Goal: Task Accomplishment & Management: Complete application form

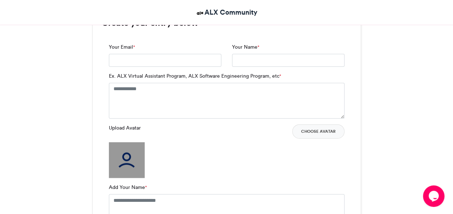
scroll to position [484, 0]
click at [149, 54] on input "Your Email *" at bounding box center [165, 59] width 112 height 13
type input "**********"
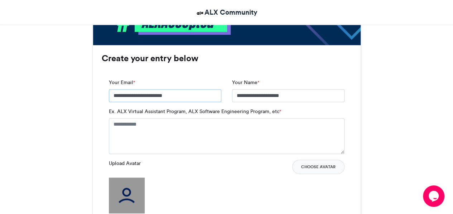
scroll to position [448, 0]
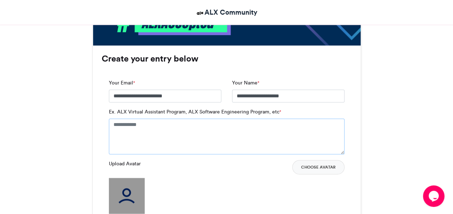
click at [159, 128] on textarea "Ex. ALX Virtual Assistant Program, ALX Software Engineering Program, etc *" at bounding box center [226, 136] width 235 height 36
type textarea "*"
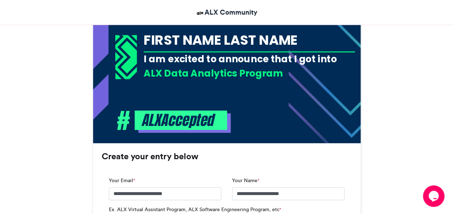
scroll to position [350, 0]
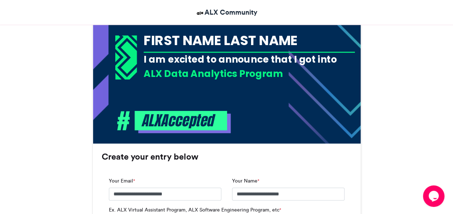
type textarea "**********"
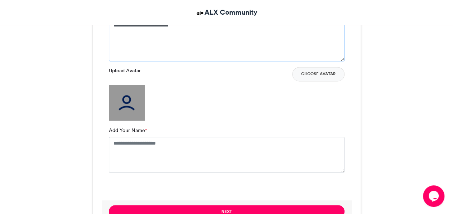
scroll to position [548, 0]
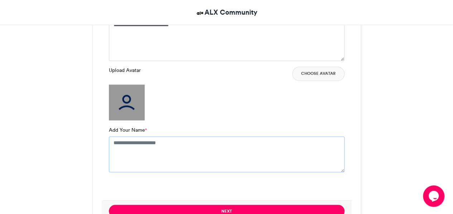
click at [165, 140] on textarea "Add Your Name *" at bounding box center [226, 154] width 235 height 36
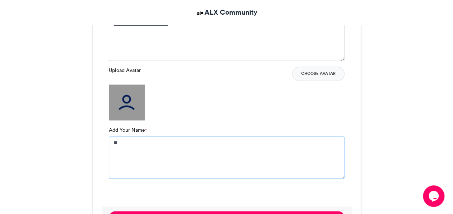
type textarea "*"
type textarea "**********"
click at [18, 128] on div "ALX Accepted ALX Community [DATE] 106682 Views 47286 Entries 16340" at bounding box center [226, 198] width 453 height 1297
click at [330, 73] on button "Choose Avatar" at bounding box center [318, 74] width 52 height 14
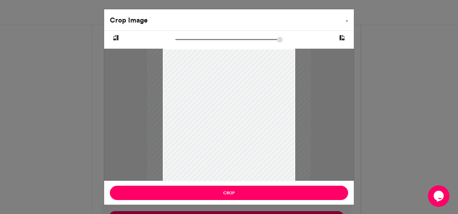
drag, startPoint x: 178, startPoint y: 40, endPoint x: 185, endPoint y: 32, distance: 11.4
type input "******"
click at [185, 36] on input "zoom" at bounding box center [228, 39] width 107 height 7
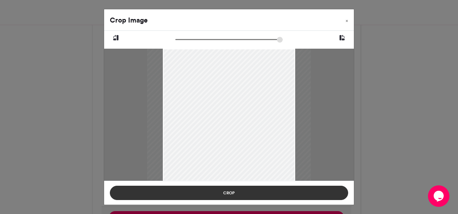
click at [230, 190] on button "Crop" at bounding box center [229, 193] width 238 height 14
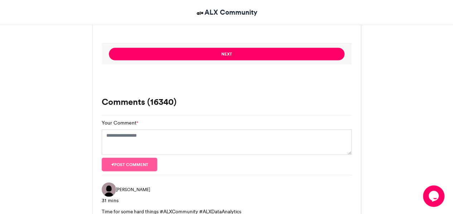
scroll to position [711, 0]
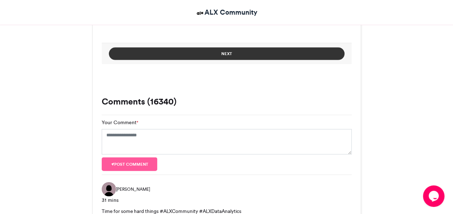
click at [179, 55] on button "Next" at bounding box center [226, 54] width 235 height 13
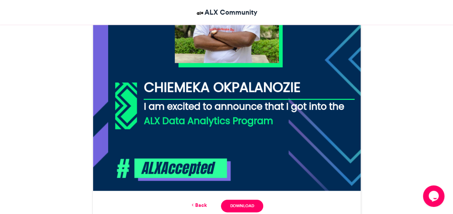
scroll to position [313, 0]
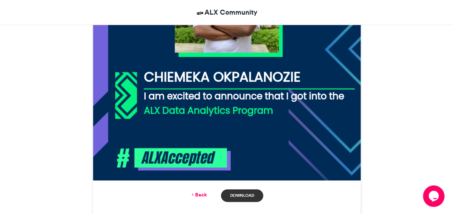
click at [241, 192] on link "Download" at bounding box center [242, 195] width 42 height 13
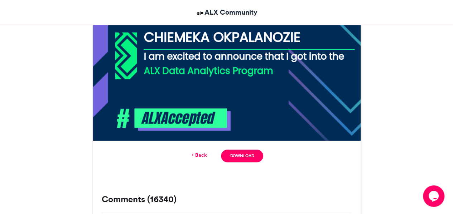
scroll to position [353, 0]
